Goal: Task Accomplishment & Management: Complete application form

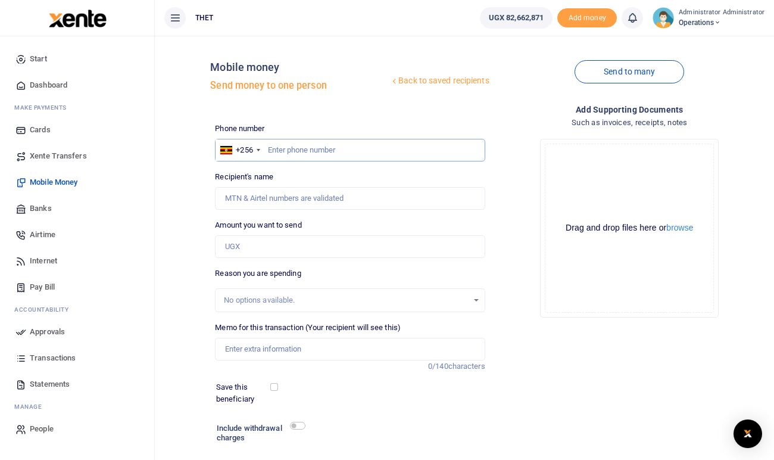
click at [312, 149] on input "text" at bounding box center [350, 150] width 270 height 23
type input "0760381705"
type input "[PERSON_NAME]"
drag, startPoint x: 300, startPoint y: 197, endPoint x: 227, endPoint y: 197, distance: 72.7
click at [227, 197] on input "Found" at bounding box center [350, 198] width 270 height 23
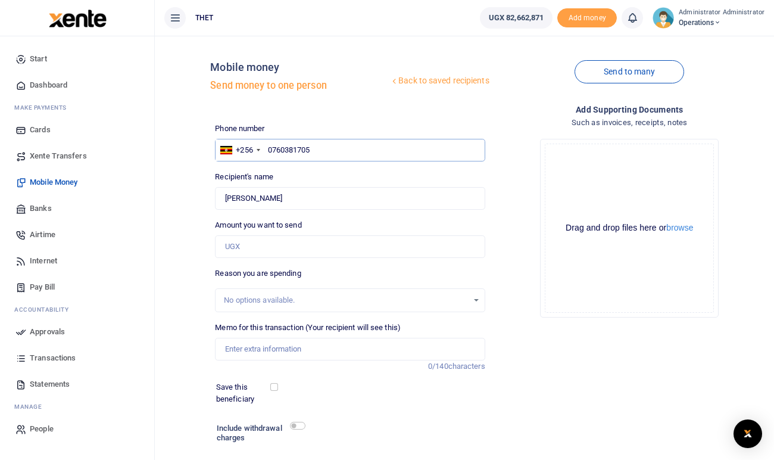
click at [323, 147] on input "0760381705" at bounding box center [350, 150] width 270 height 23
type input "076038170"
type input "0779098861"
type input "[PERSON_NAME]"
click at [319, 149] on input "0779098861" at bounding box center [350, 150] width 270 height 23
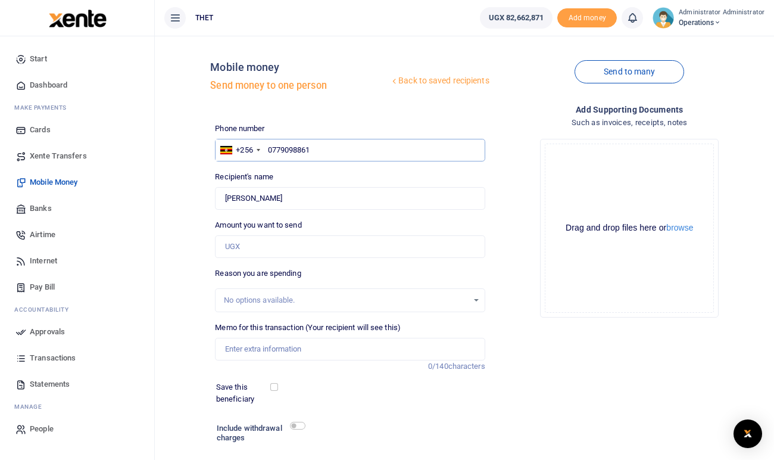
type input "077909886"
type input "0779098867"
type input "[PERSON_NAME]"
drag, startPoint x: 283, startPoint y: 197, endPoint x: 227, endPoint y: 197, distance: 56.6
click at [227, 197] on input "Found" at bounding box center [350, 198] width 270 height 23
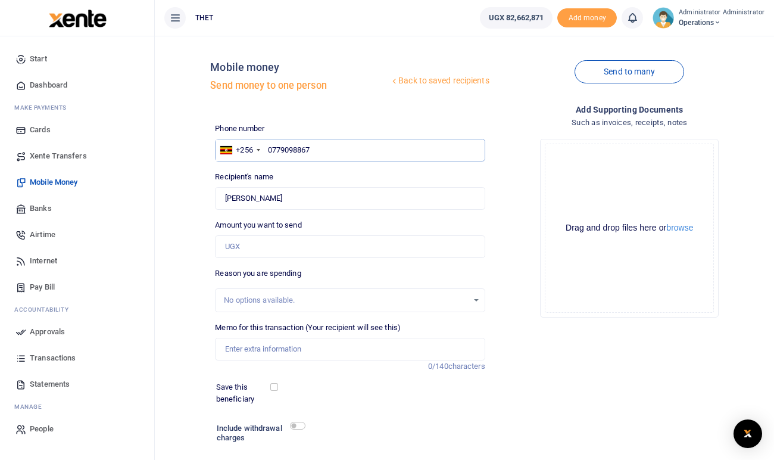
click at [317, 151] on input "0779098867" at bounding box center [350, 150] width 270 height 23
type input "07790988"
type input "0784257498"
type input "[PERSON_NAME]"
drag, startPoint x: 282, startPoint y: 199, endPoint x: 225, endPoint y: 198, distance: 56.6
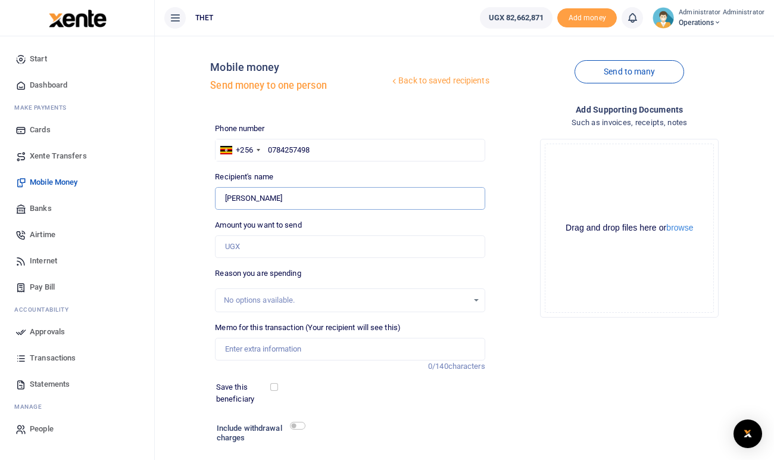
click at [225, 198] on input "Found" at bounding box center [350, 198] width 270 height 23
click at [318, 148] on input "0784257498" at bounding box center [350, 150] width 270 height 23
type input "078425749"
type input "0784257998"
type input "[PERSON_NAME] Ashemeire"
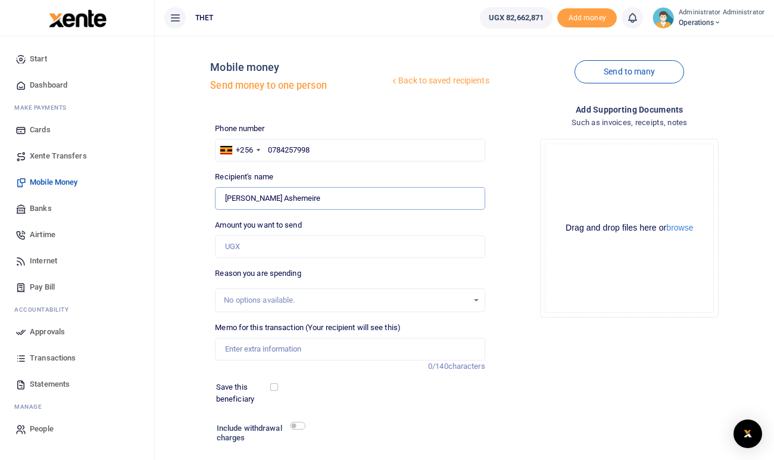
drag, startPoint x: 284, startPoint y: 198, endPoint x: 225, endPoint y: 195, distance: 59.1
click at [225, 195] on input "Found" at bounding box center [350, 198] width 270 height 23
click at [317, 148] on input "0784257998" at bounding box center [350, 150] width 270 height 23
type input "07842579"
type input "0771358553"
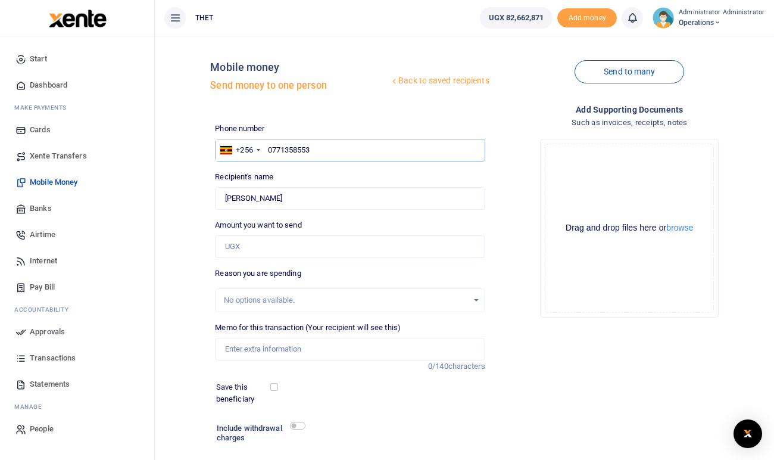
type input "[PERSON_NAME]"
click at [311, 147] on input "0771358553" at bounding box center [350, 150] width 270 height 23
click at [314, 150] on input "0771358553" at bounding box center [350, 150] width 270 height 23
type input "07713585"
click at [286, 156] on input "07" at bounding box center [350, 150] width 270 height 23
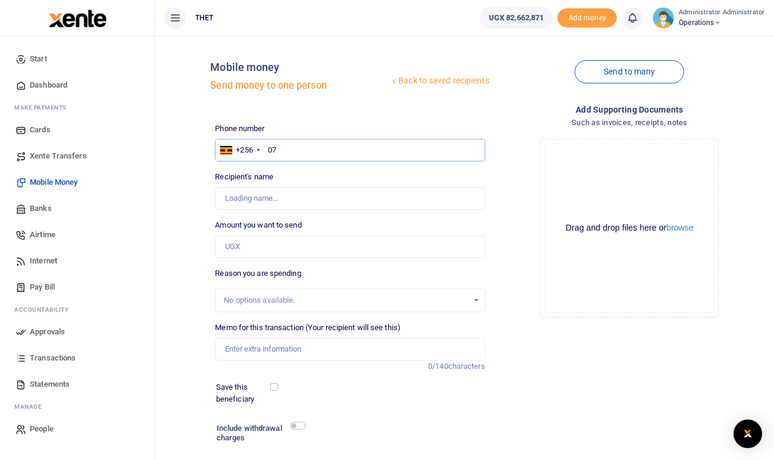
click at [289, 148] on input "07" at bounding box center [350, 150] width 270 height 23
type input "0771358556"
type input "[PERSON_NAME]"
click at [323, 147] on input "0771358556" at bounding box center [350, 150] width 270 height 23
type input "07713585"
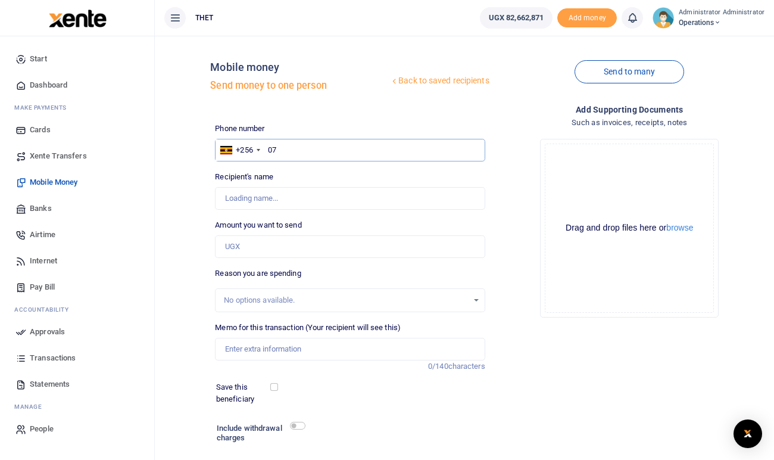
type input "0"
click at [292, 147] on input "text" at bounding box center [350, 150] width 270 height 23
type input "0768839050"
type input "[PERSON_NAME]"
type input "0768839050"
